Goal: Register for event/course

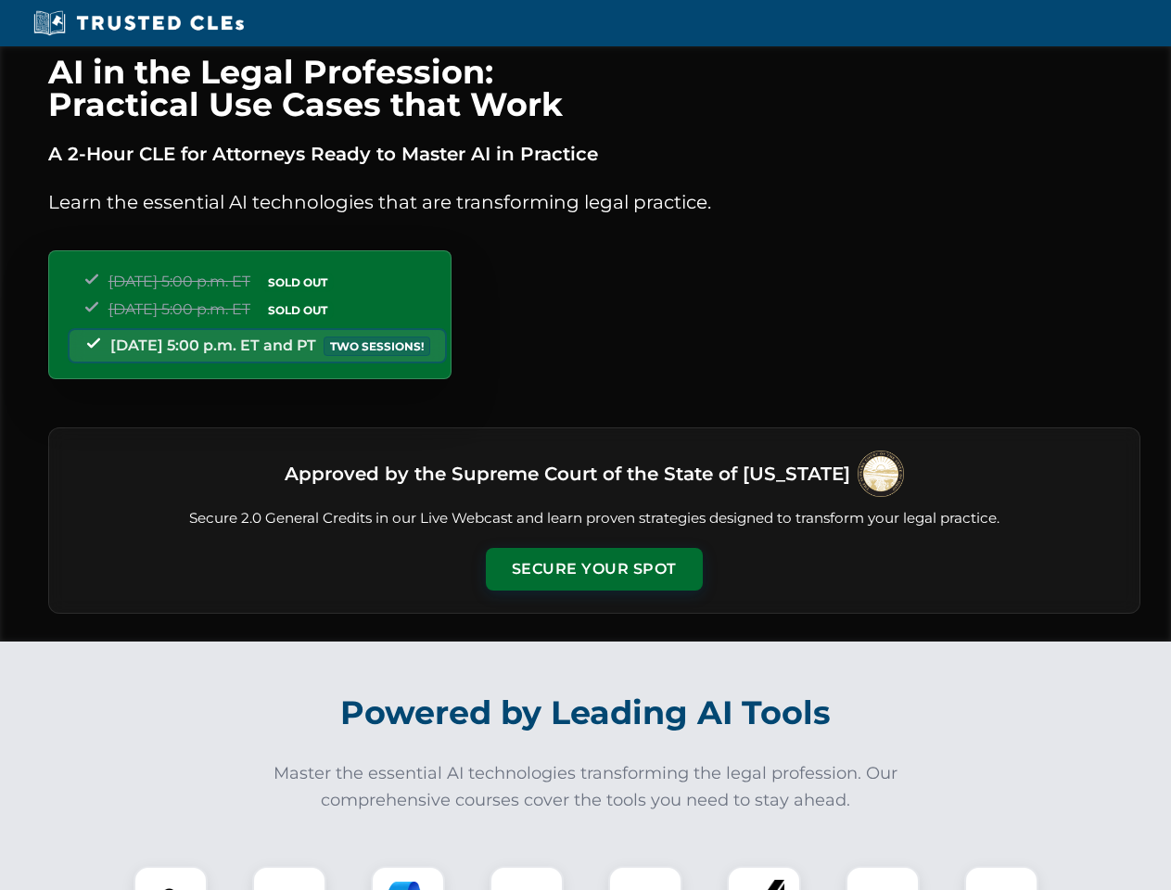
click at [593, 569] on button "Secure Your Spot" at bounding box center [594, 569] width 217 height 43
click at [171, 878] on img at bounding box center [171, 903] width 54 height 54
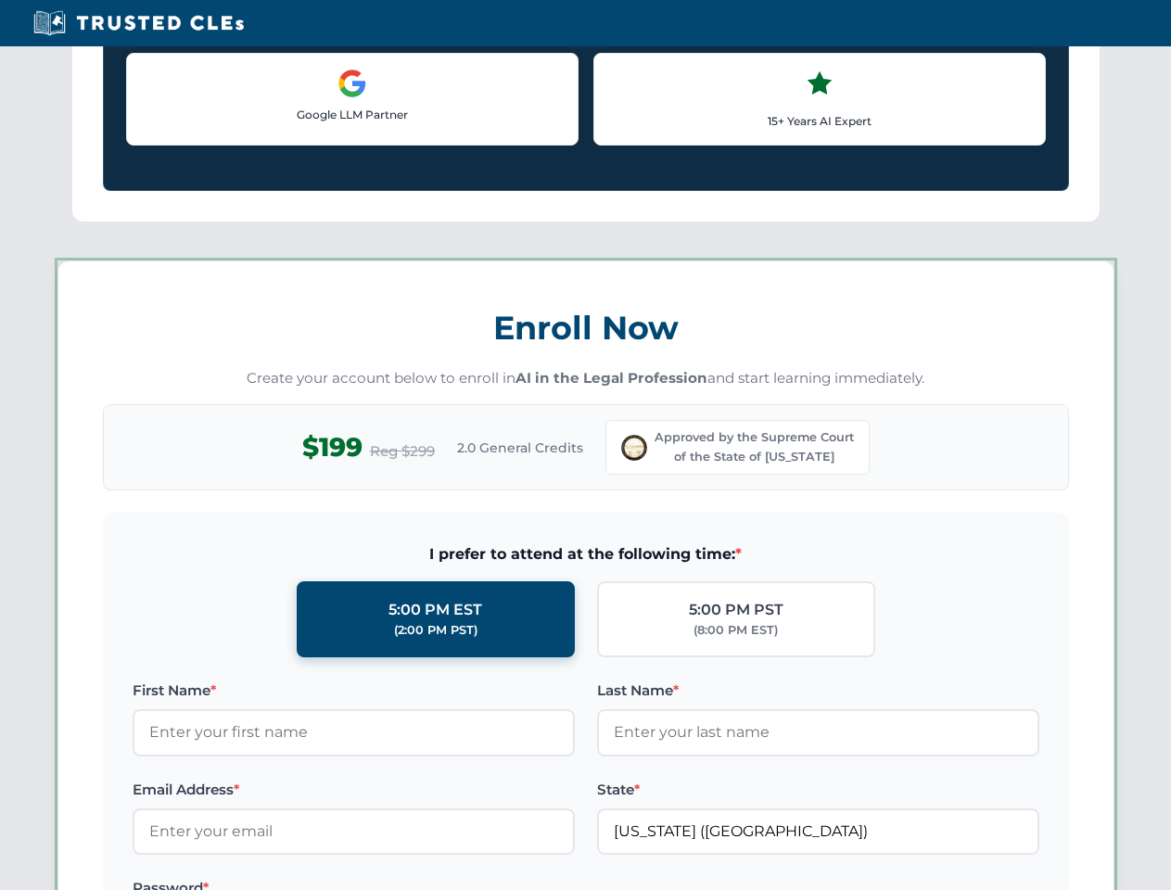
click at [408, 878] on label "Password *" at bounding box center [354, 888] width 442 height 22
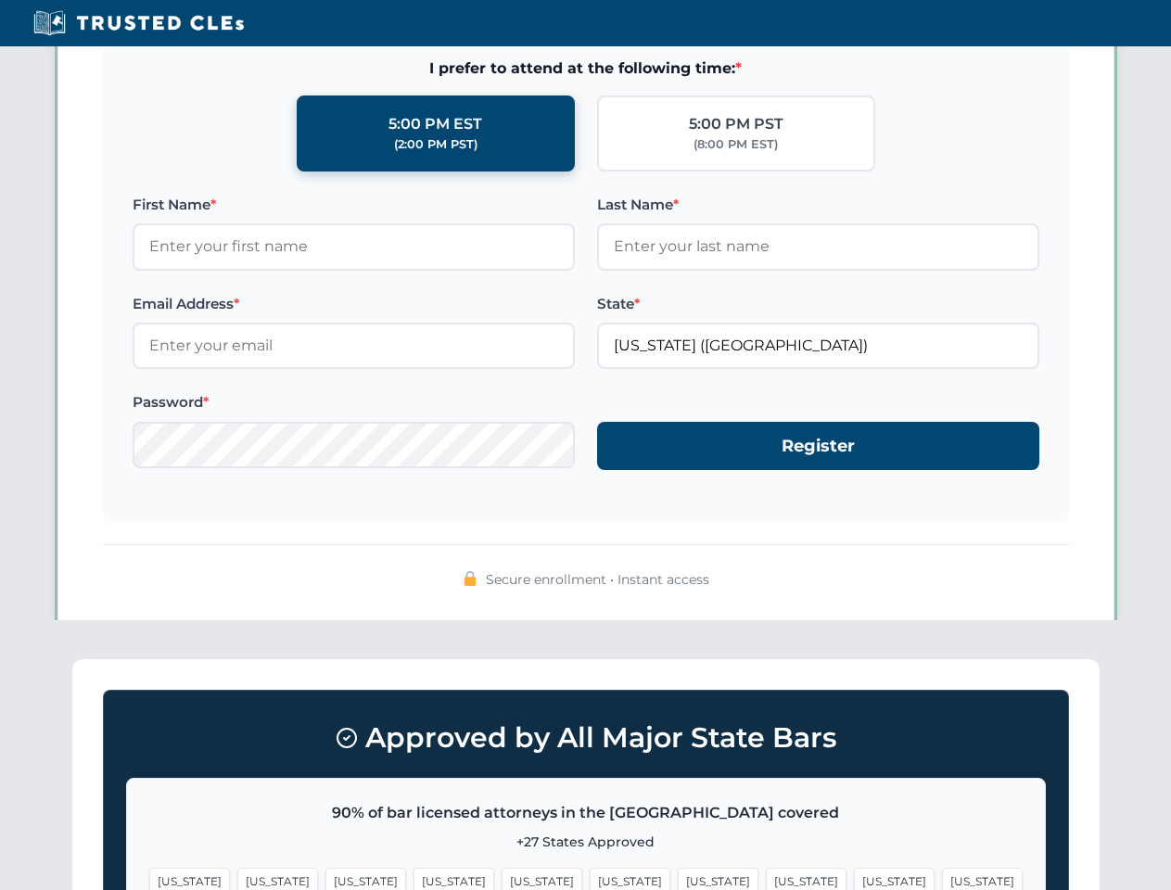
click at [854, 878] on span "[US_STATE]" at bounding box center [894, 881] width 81 height 27
